Goal: Find specific page/section: Find specific page/section

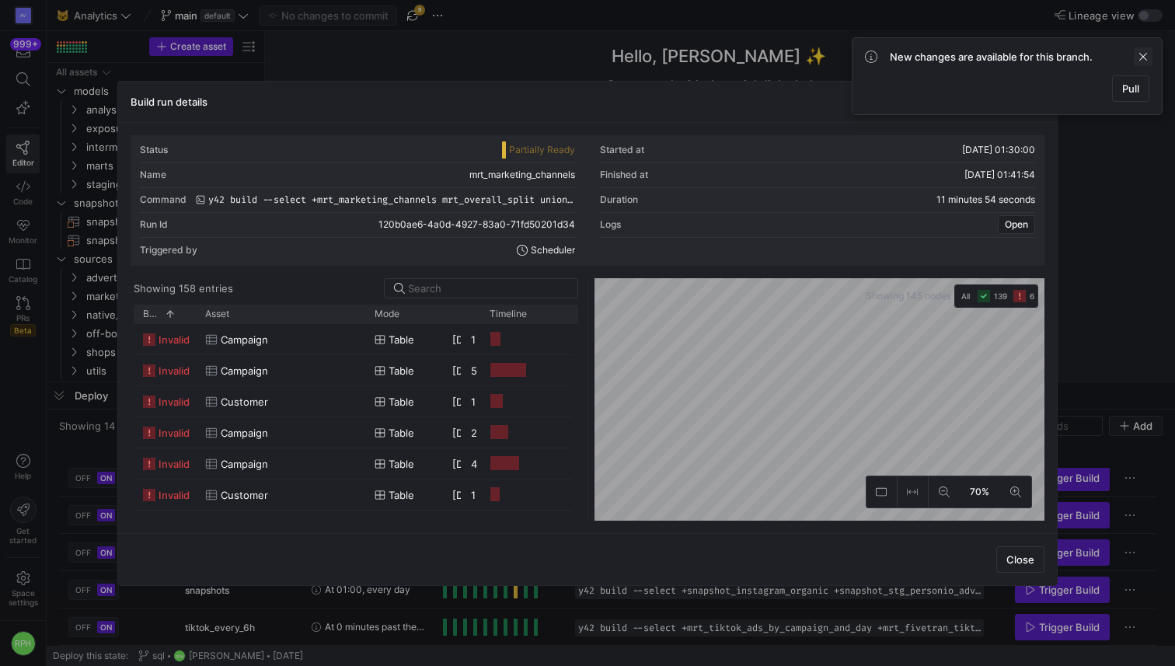
click at [1146, 58] on span at bounding box center [1142, 56] width 19 height 19
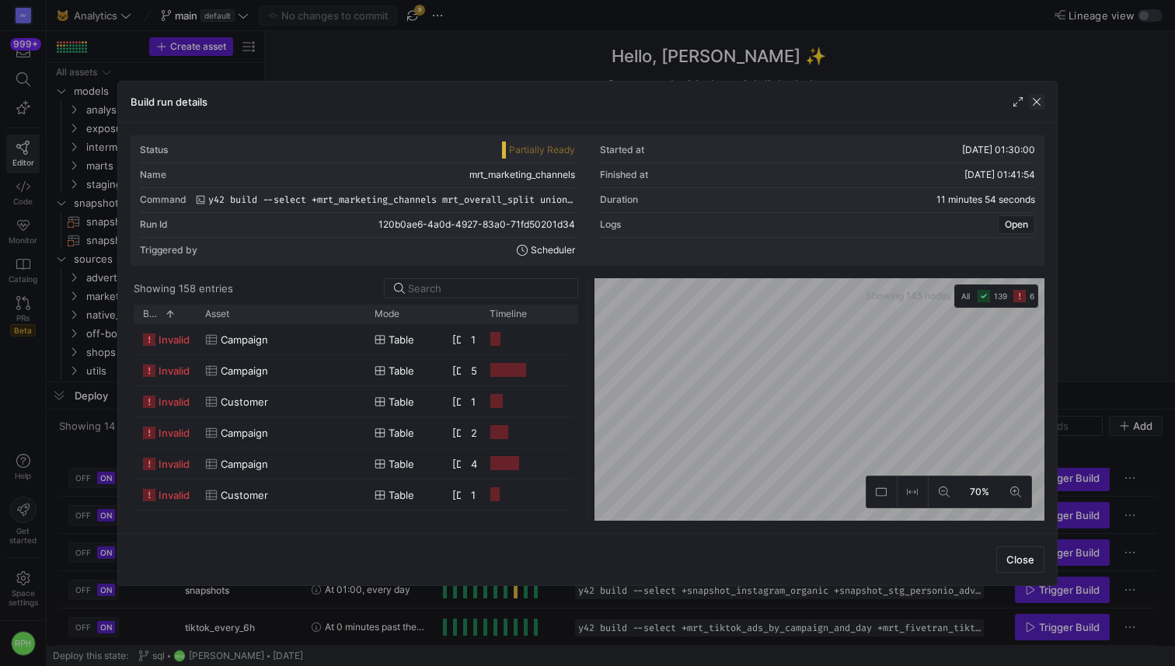
click at [1035, 97] on span "button" at bounding box center [1037, 102] width 16 height 16
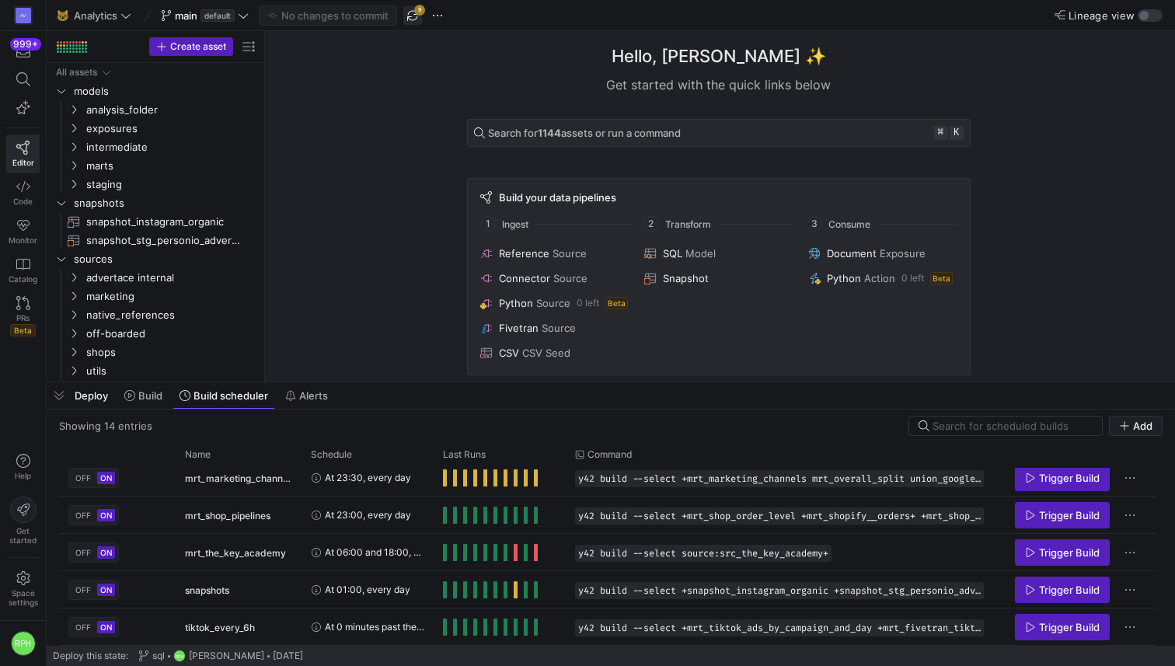
click at [406, 14] on span "button" at bounding box center [412, 15] width 19 height 19
click at [413, 14] on div at bounding box center [412, 15] width 12 height 12
click at [129, 160] on span "marts" at bounding box center [152, 166] width 132 height 18
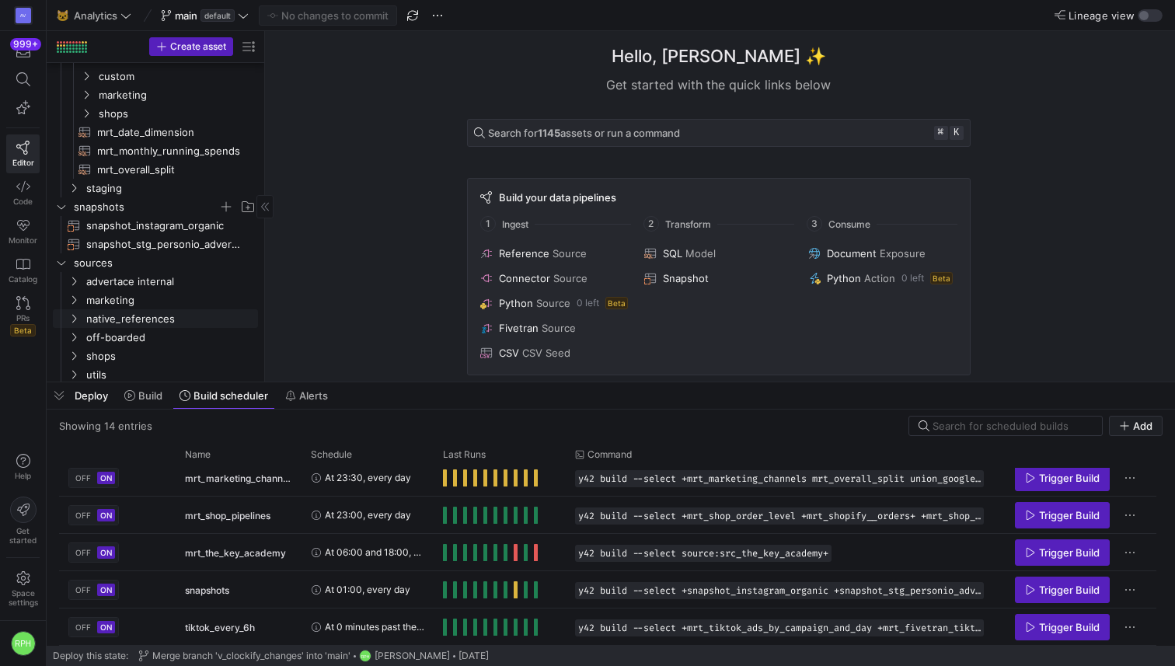
scroll to position [0, 0]
click at [112, 194] on span "staging" at bounding box center [152, 188] width 132 height 18
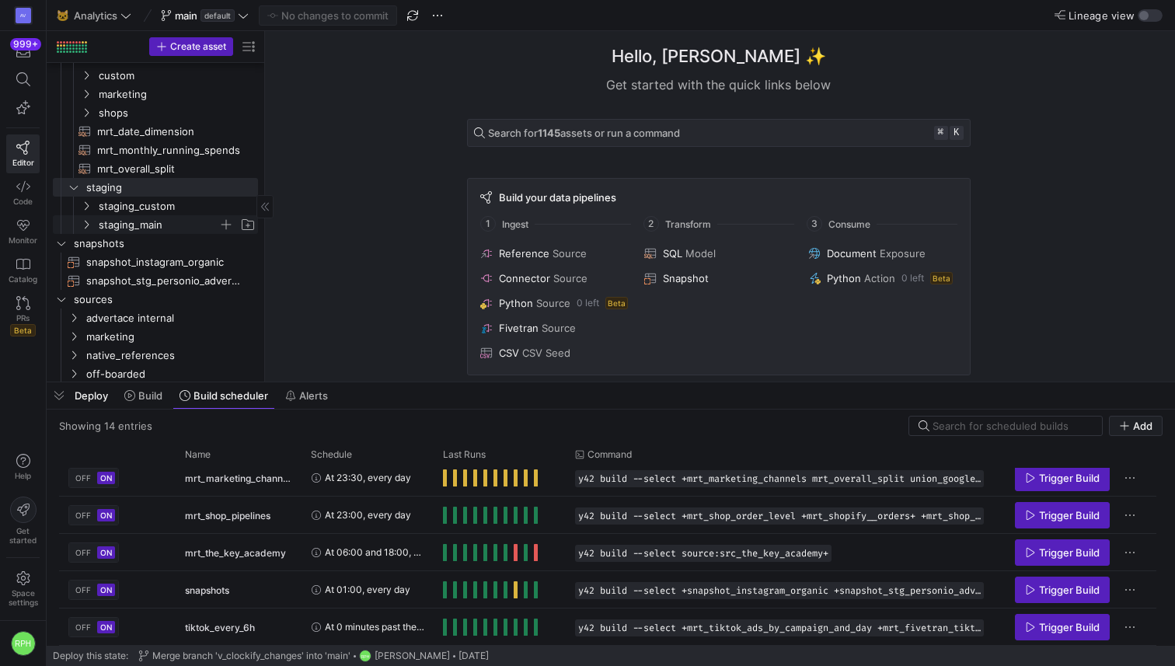
click at [120, 222] on span "staging_main" at bounding box center [159, 225] width 120 height 18
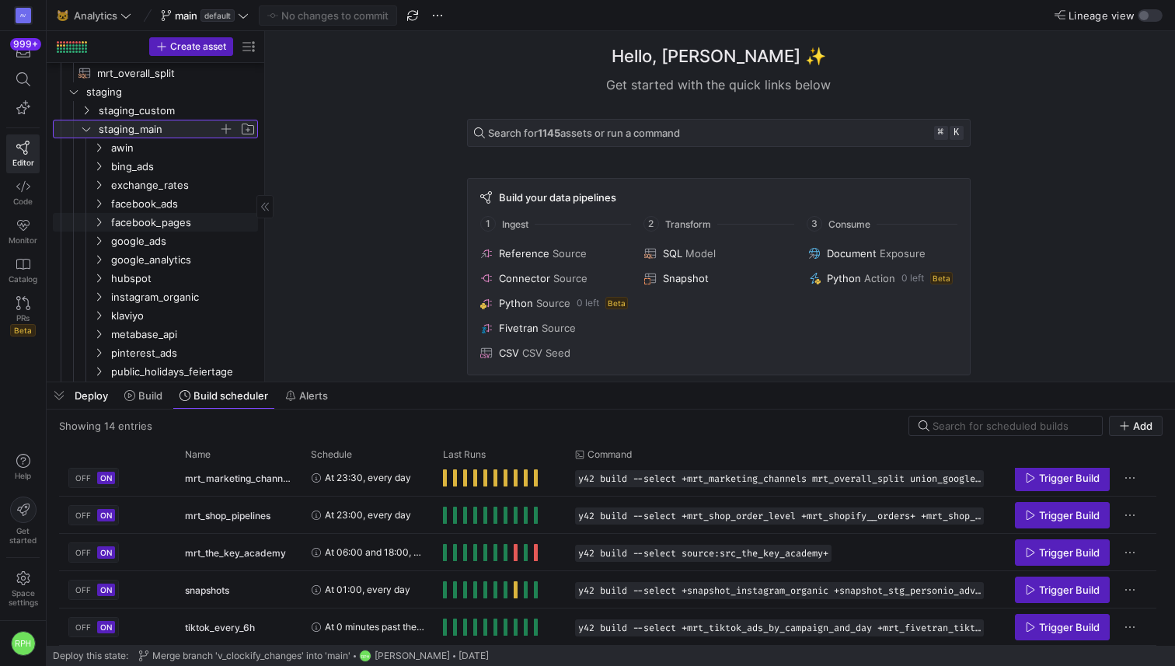
scroll to position [232, 0]
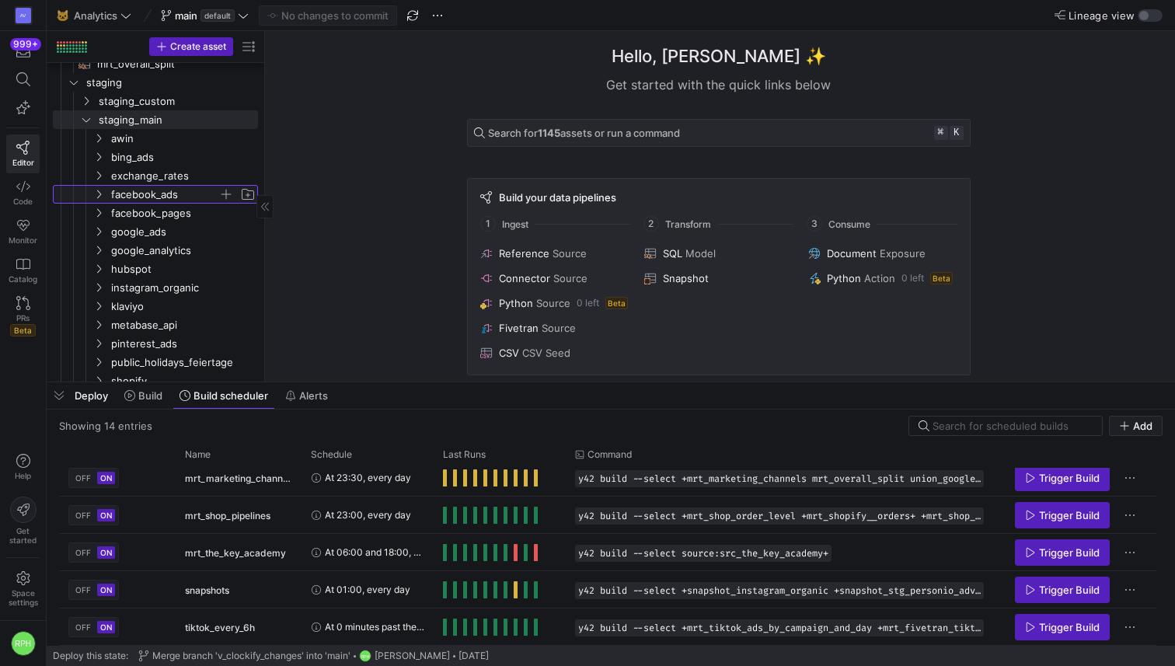
click at [155, 197] on span "facebook_ads" at bounding box center [164, 195] width 107 height 18
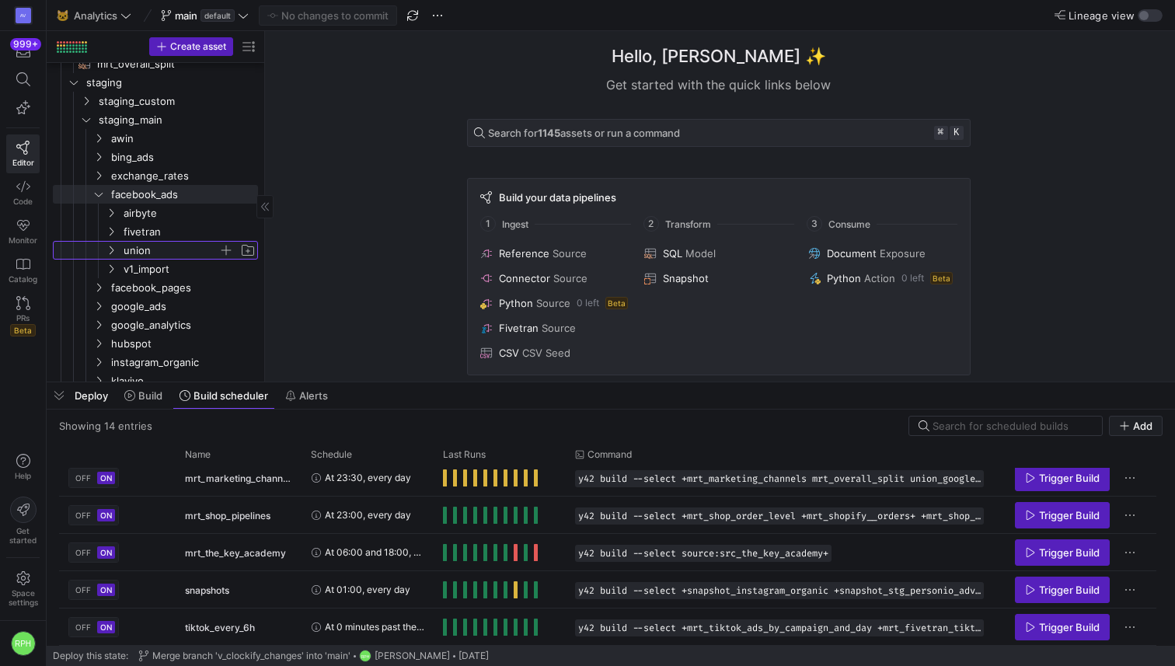
click at [149, 249] on span "union" at bounding box center [171, 251] width 95 height 18
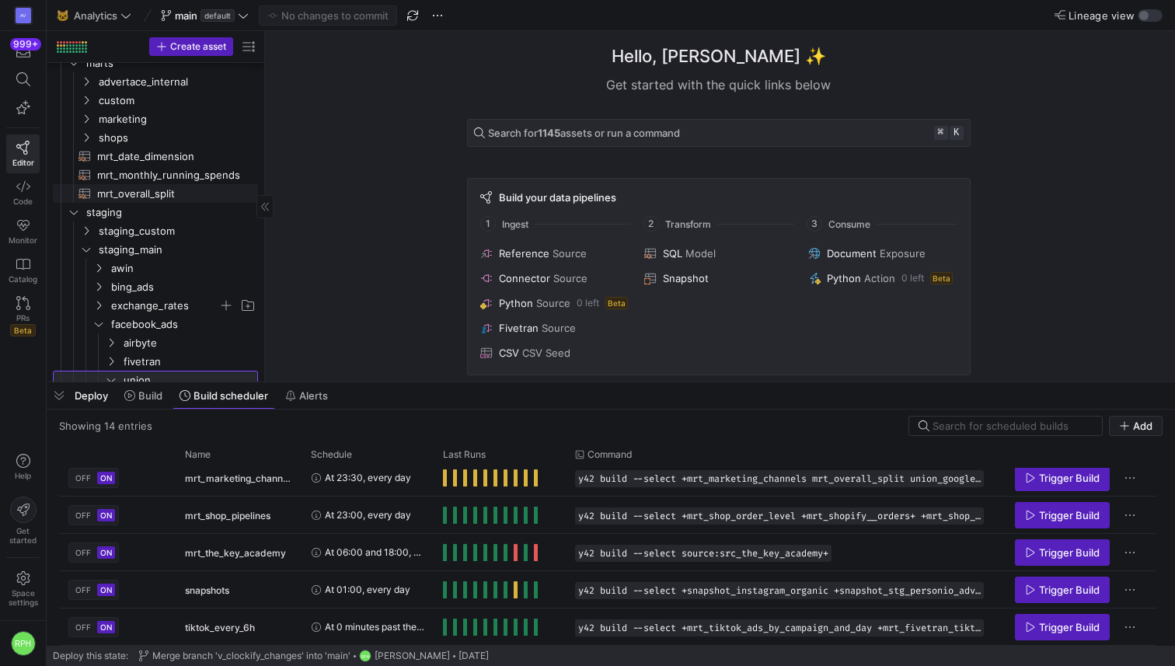
scroll to position [0, 0]
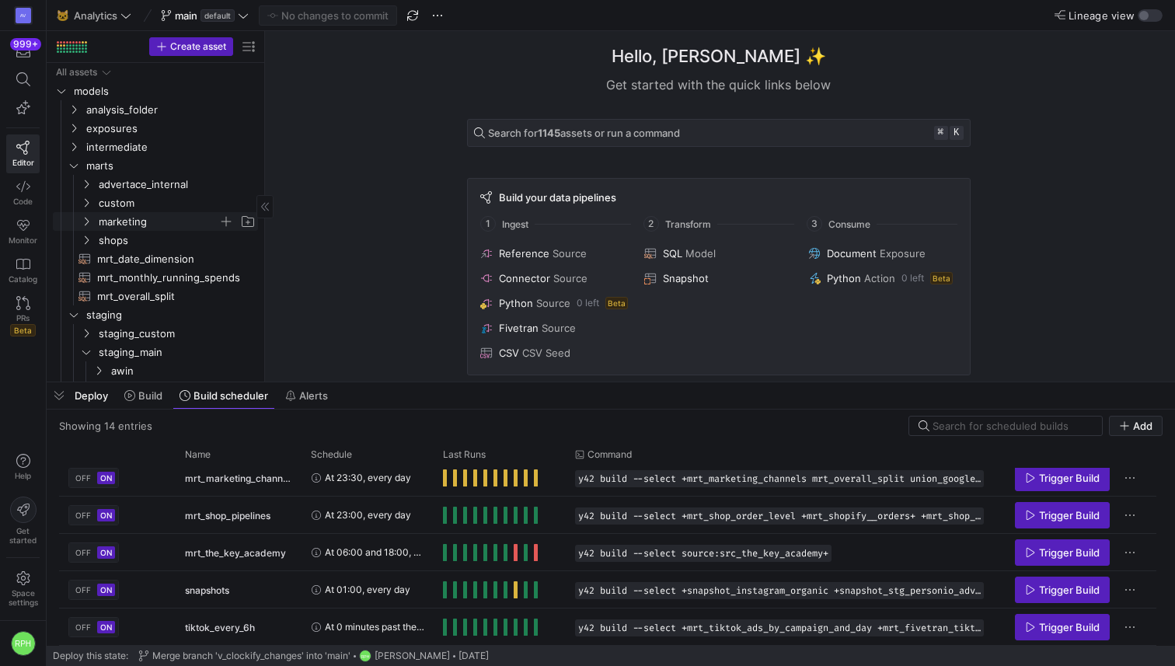
click at [127, 216] on span "marketing" at bounding box center [159, 222] width 120 height 18
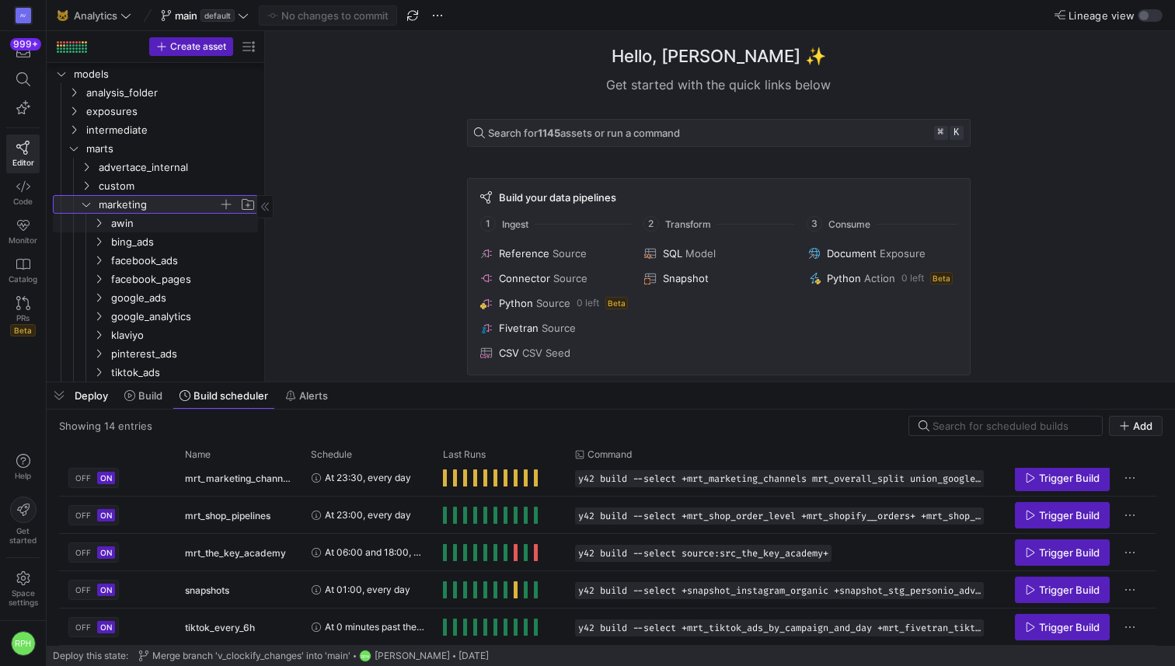
scroll to position [23, 0]
click at [142, 252] on span "facebook_ads" at bounding box center [164, 255] width 107 height 18
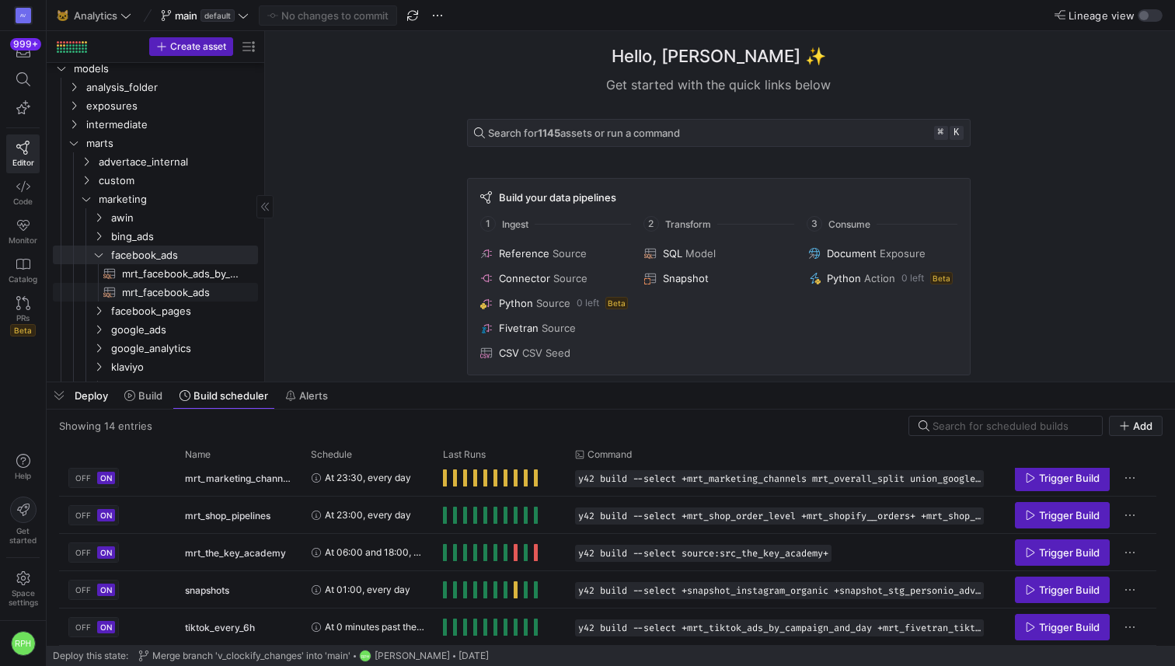
click at [160, 291] on span "mrt_facebook_ads​​​​​​​​​​" at bounding box center [181, 293] width 118 height 18
